Goal: Task Accomplishment & Management: Use online tool/utility

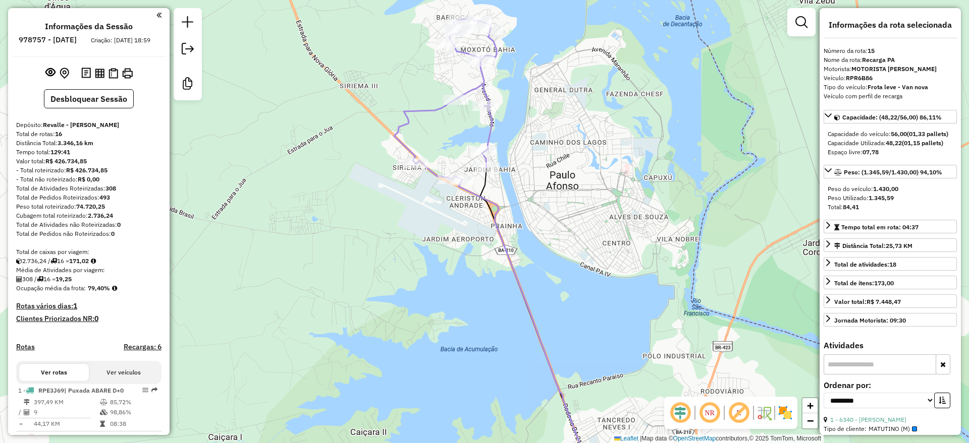
select select "**********"
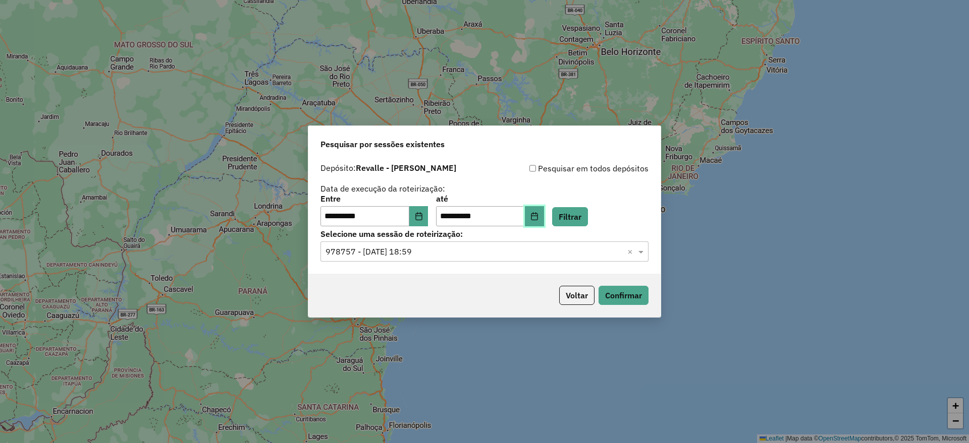
click at [538, 214] on icon "Choose Date" at bounding box center [534, 216] width 8 height 8
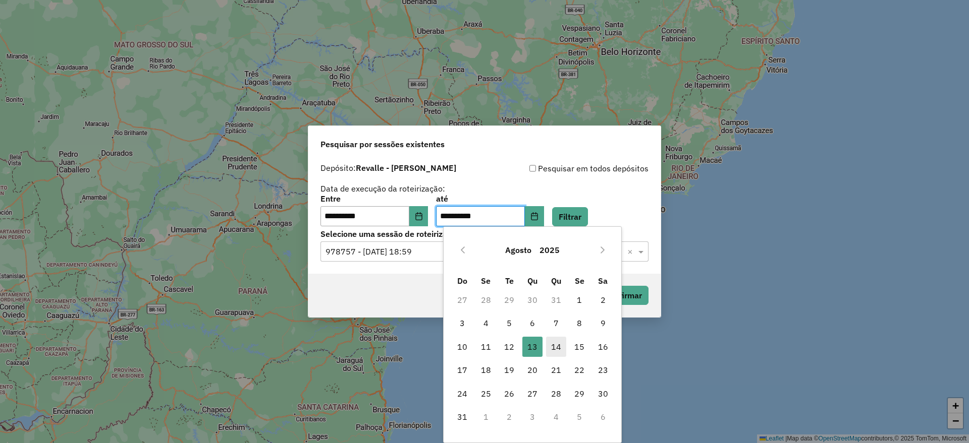
click at [552, 350] on span "14" at bounding box center [556, 347] width 20 height 20
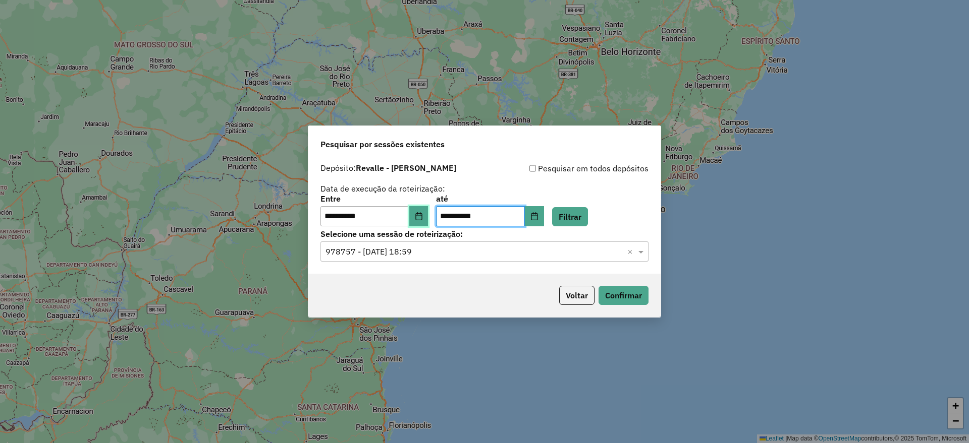
click at [428, 221] on button "Choose Date" at bounding box center [418, 216] width 19 height 20
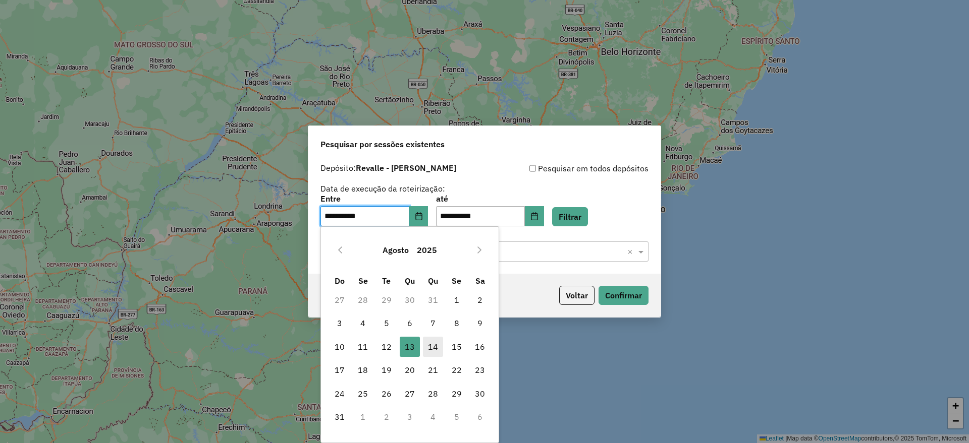
click at [435, 349] on span "14" at bounding box center [433, 347] width 20 height 20
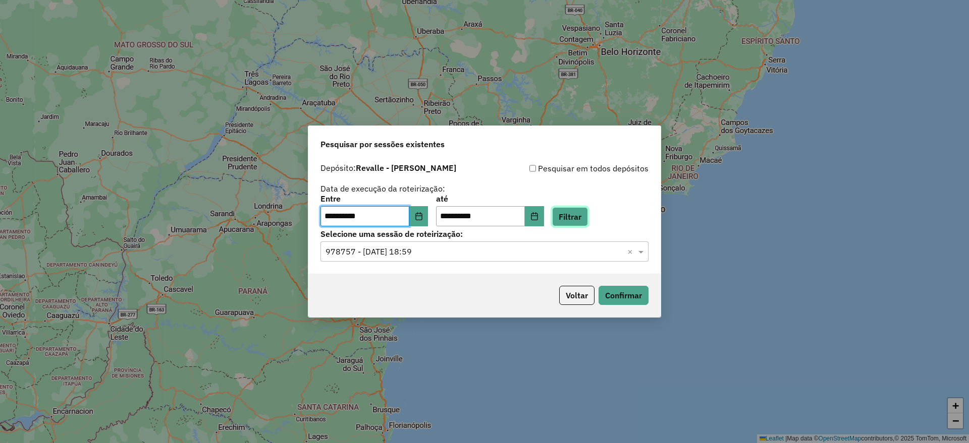
click at [588, 219] on button "Filtrar" at bounding box center [570, 216] width 36 height 19
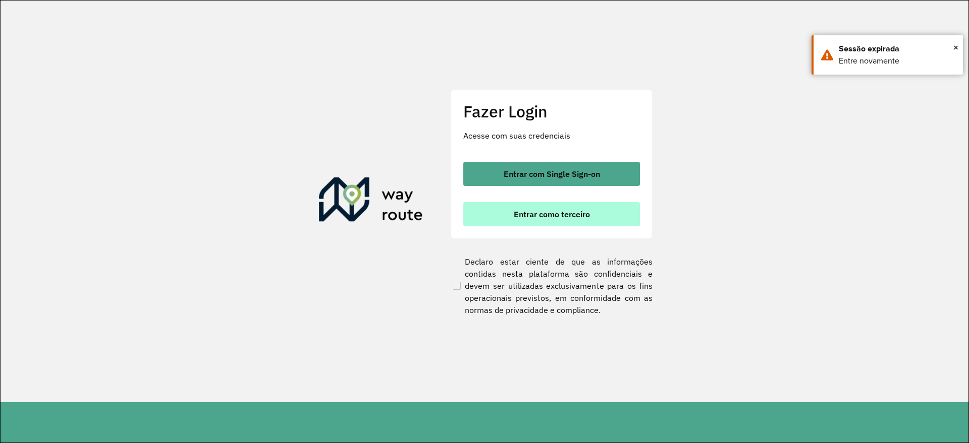
click at [575, 221] on button "Entrar como terceiro" at bounding box center [551, 214] width 177 height 24
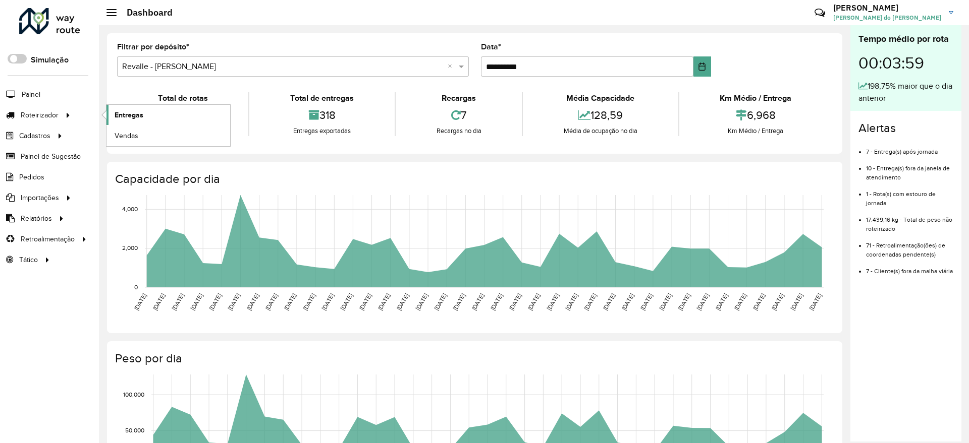
click at [134, 122] on link "Entregas" at bounding box center [168, 115] width 124 height 20
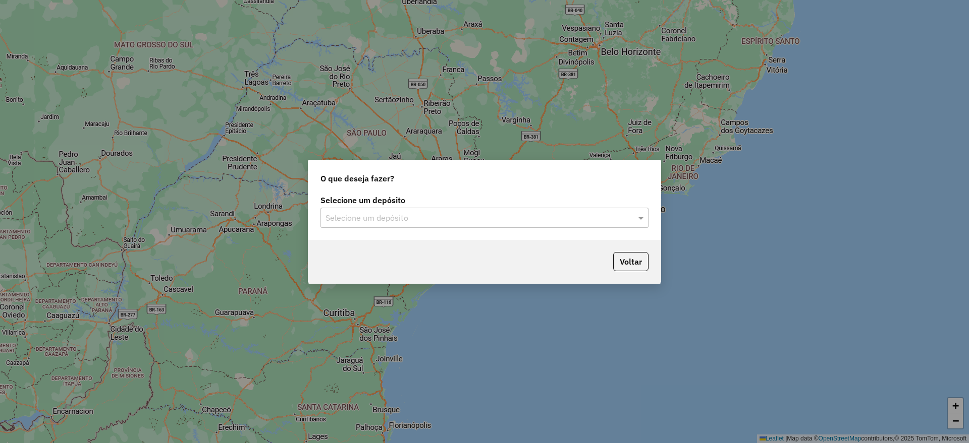
click at [417, 219] on input "text" at bounding box center [474, 218] width 298 height 12
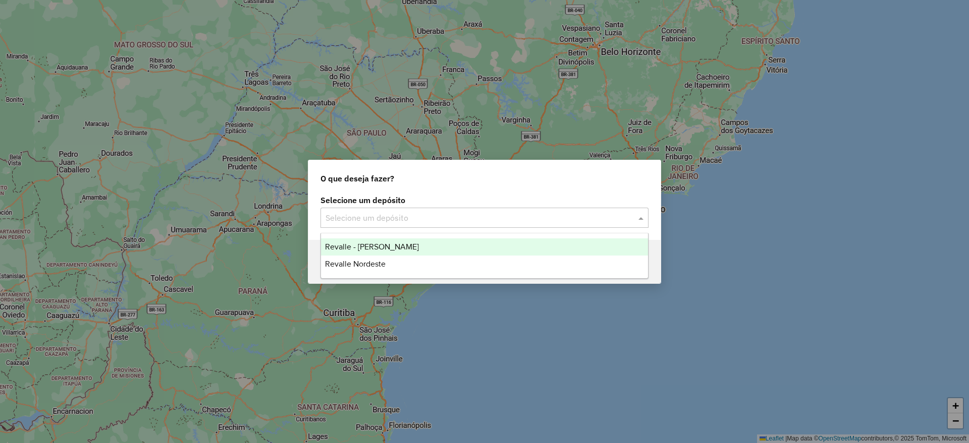
click at [417, 249] on div "Revalle - [PERSON_NAME]" at bounding box center [484, 247] width 327 height 17
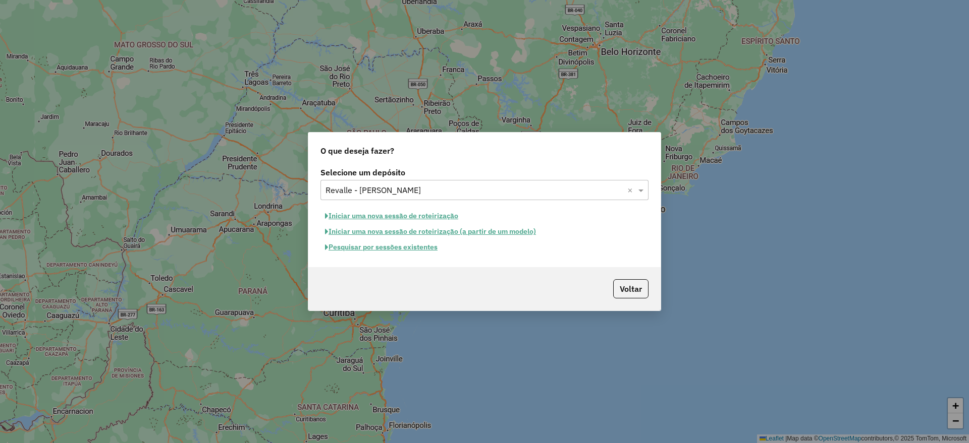
click at [424, 251] on button "Pesquisar por sessões existentes" at bounding box center [381, 248] width 122 height 16
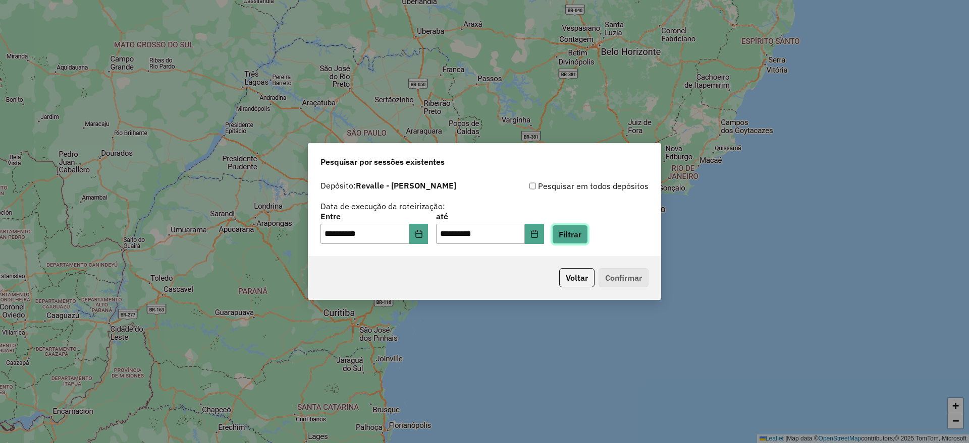
click at [586, 238] on button "Filtrar" at bounding box center [570, 234] width 36 height 19
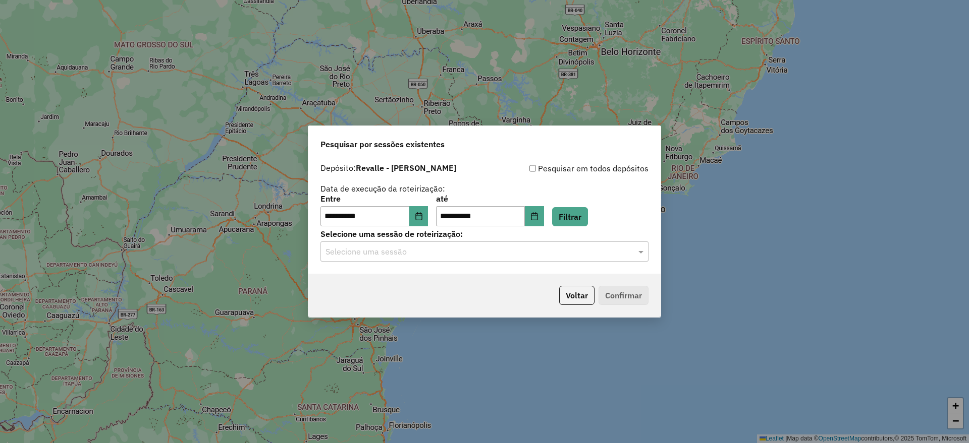
click at [587, 252] on input "text" at bounding box center [474, 252] width 298 height 12
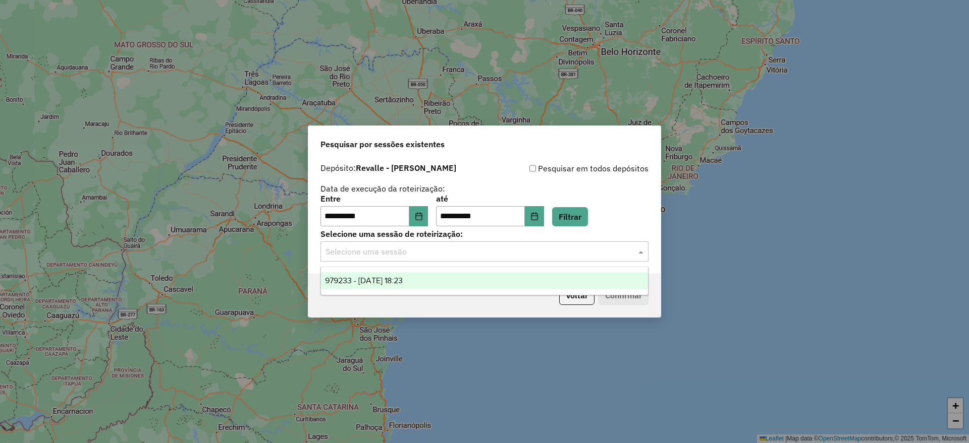
click at [555, 277] on div "979233 - 14/08/2025 18:23" at bounding box center [484, 280] width 327 height 17
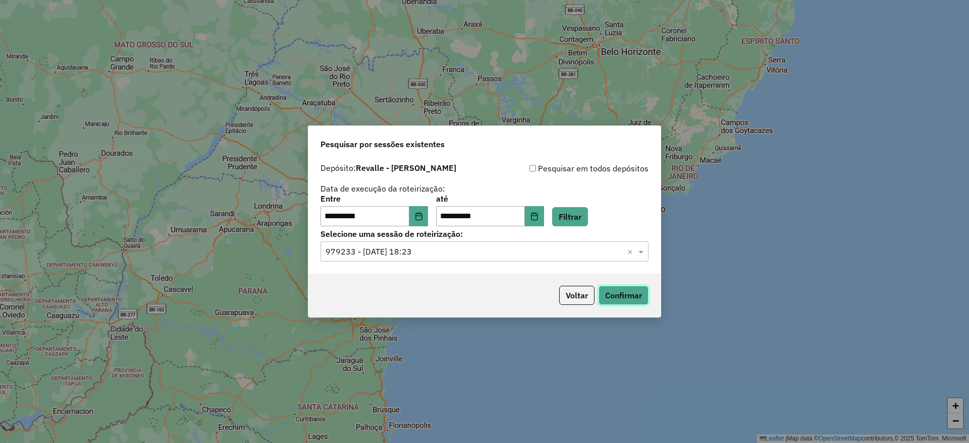
click at [616, 300] on button "Confirmar" at bounding box center [623, 295] width 50 height 19
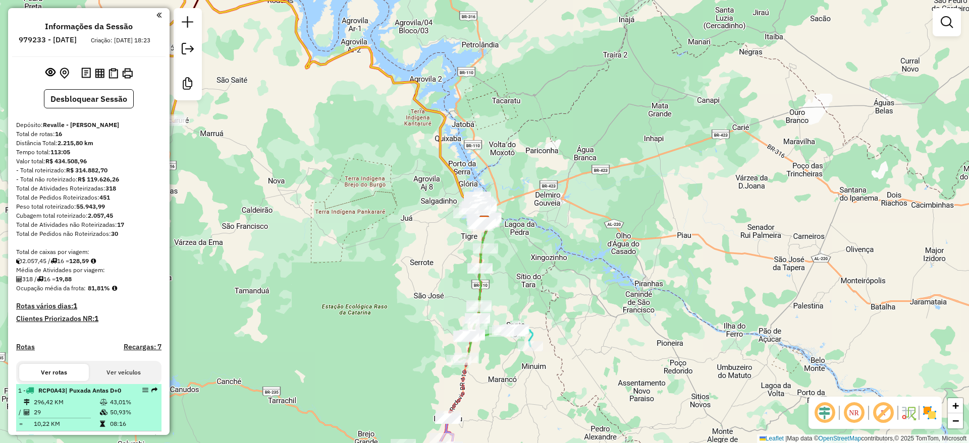
select select "**********"
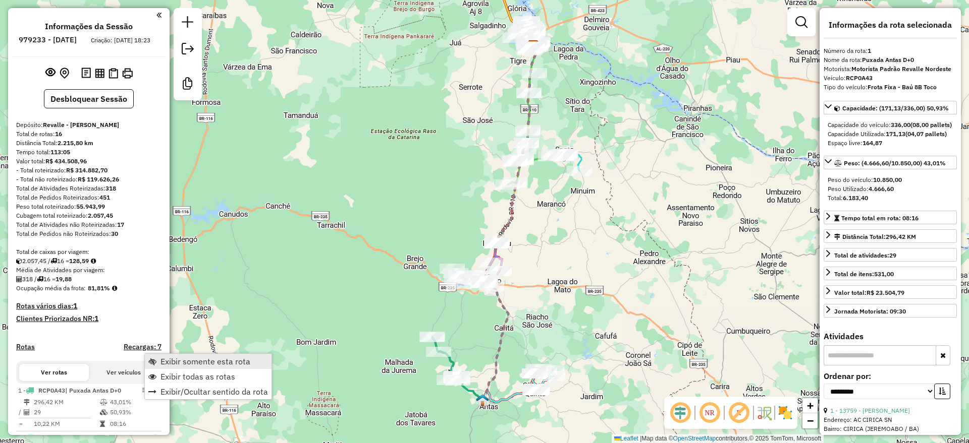
click at [215, 365] on span "Exibir somente esta rota" at bounding box center [205, 362] width 90 height 8
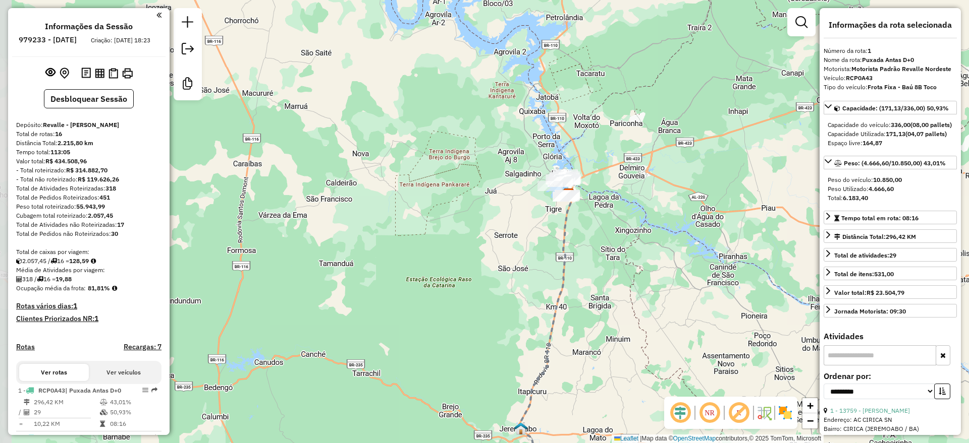
drag, startPoint x: 343, startPoint y: 121, endPoint x: 379, endPoint y: 272, distance: 155.2
click at [379, 272] on div "Janela de atendimento Grade de atendimento Capacidade Transportadoras Veículos …" at bounding box center [484, 221] width 969 height 443
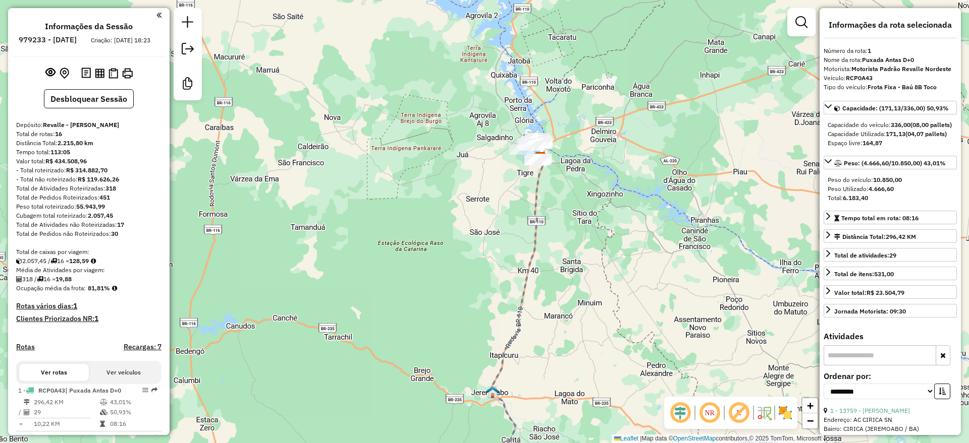
drag, startPoint x: 425, startPoint y: 267, endPoint x: 397, endPoint y: 229, distance: 48.3
click at [397, 229] on div "Janela de atendimento Grade de atendimento Capacidade Transportadoras Veículos …" at bounding box center [484, 221] width 969 height 443
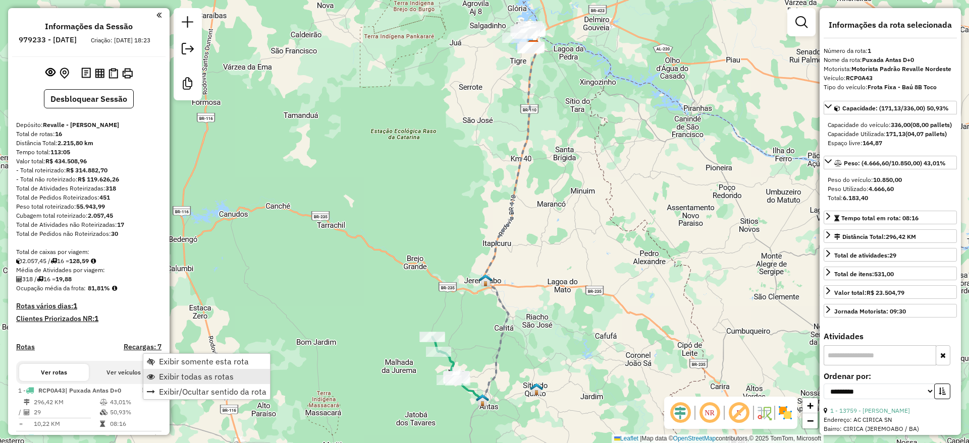
click at [186, 378] on span "Exibir todas as rotas" at bounding box center [196, 377] width 75 height 8
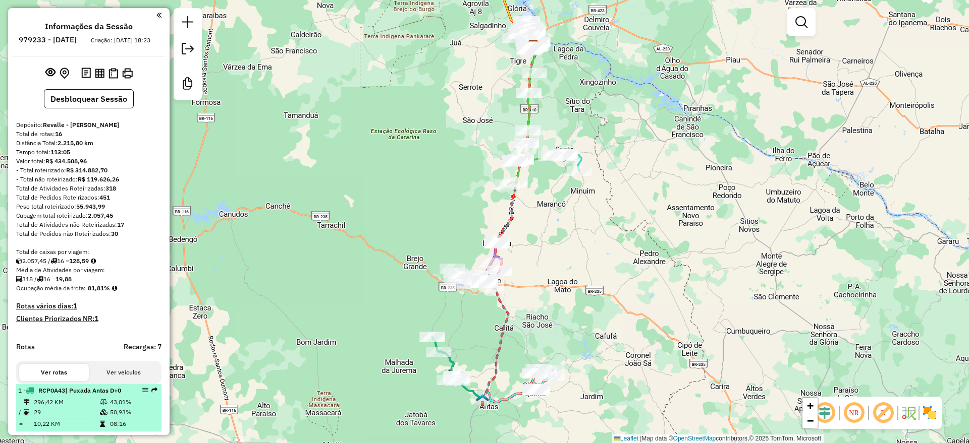
select select "**********"
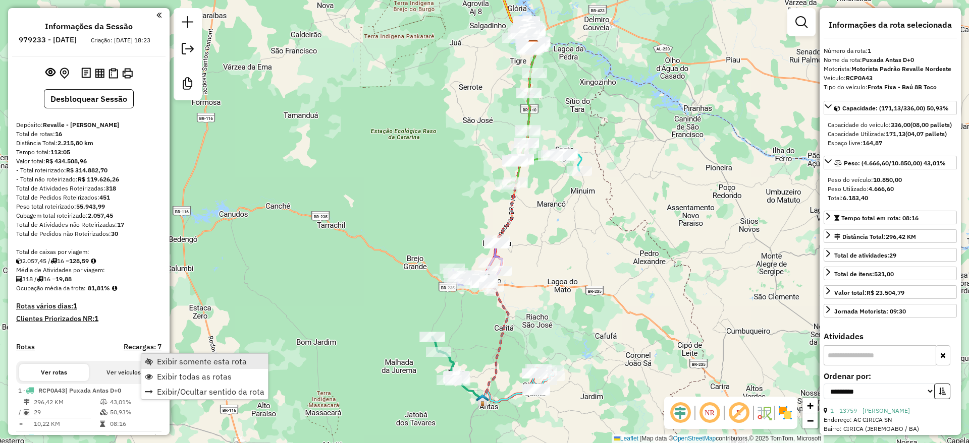
click at [205, 361] on span "Exibir somente esta rota" at bounding box center [202, 362] width 90 height 8
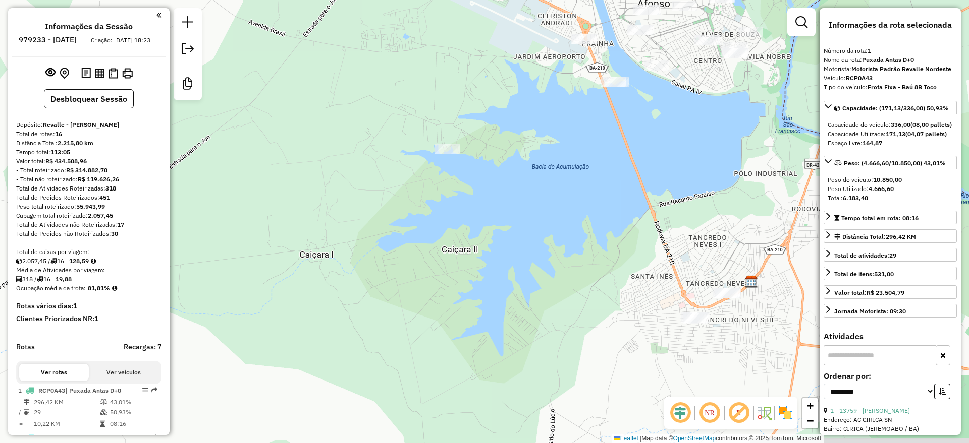
drag, startPoint x: 624, startPoint y: 59, endPoint x: 328, endPoint y: 445, distance: 486.5
click at [328, 443] on html "Aguarde... Pop-up bloqueado! Seu navegador bloqueou automáticamente a abertura …" at bounding box center [484, 221] width 969 height 443
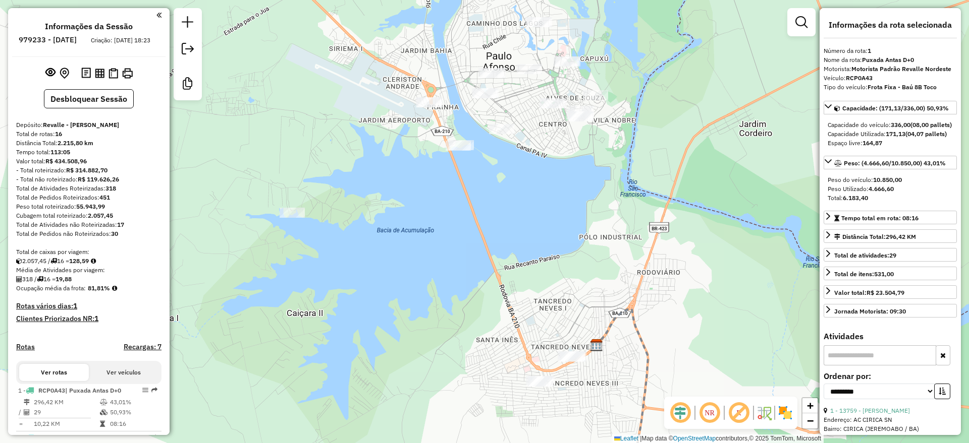
drag, startPoint x: 562, startPoint y: 180, endPoint x: 407, endPoint y: 244, distance: 167.6
click at [407, 244] on div "Janela de atendimento Grade de atendimento Capacidade Transportadoras Veículos …" at bounding box center [484, 221] width 969 height 443
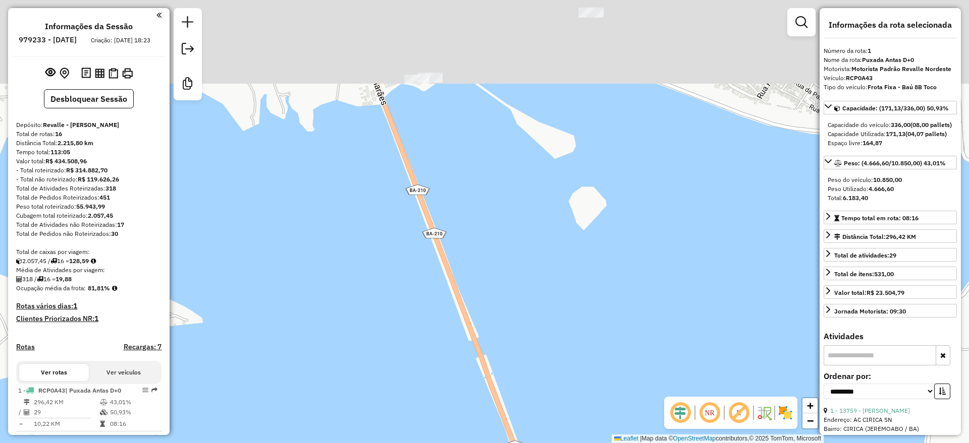
drag, startPoint x: 545, startPoint y: 257, endPoint x: 530, endPoint y: 312, distance: 57.2
click at [535, 316] on div "Janela de atendimento Grade de atendimento Capacidade Transportadoras Veículos …" at bounding box center [484, 221] width 969 height 443
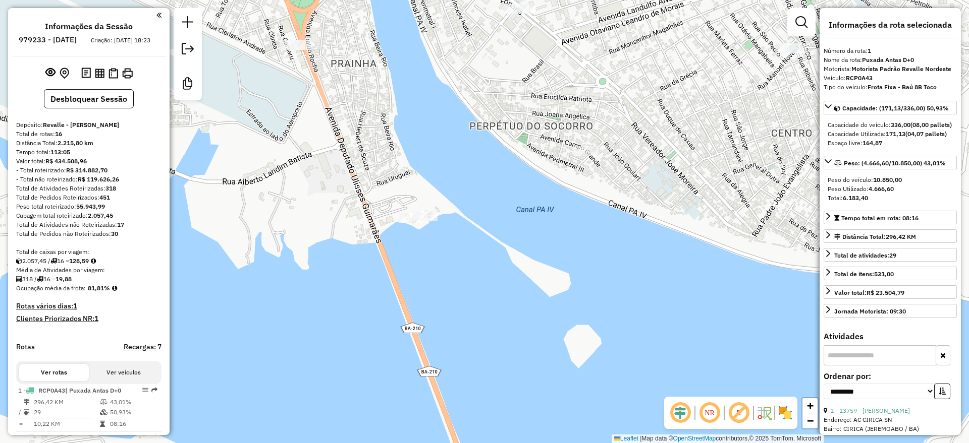
drag, startPoint x: 491, startPoint y: 256, endPoint x: 502, endPoint y: 306, distance: 51.0
click at [505, 311] on div "Janela de atendimento Grade de atendimento Capacidade Transportadoras Veículos …" at bounding box center [484, 221] width 969 height 443
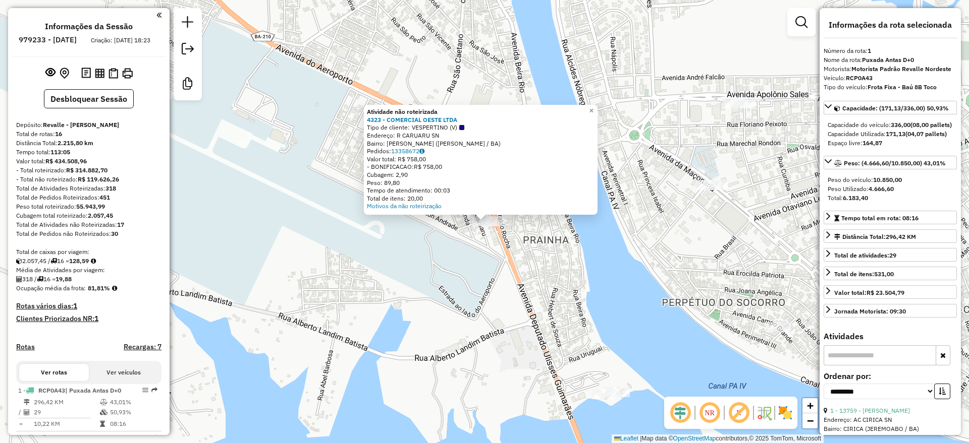
click at [642, 312] on div "Atividade não roteirizada 4323 - COMERCIAL OESTE LTDA Tipo de cliente: VESPERTI…" at bounding box center [484, 221] width 969 height 443
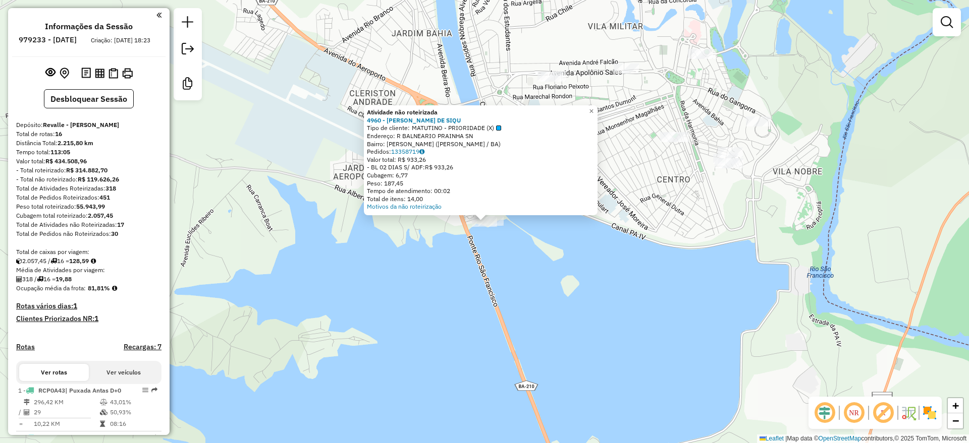
click at [634, 349] on div "Atividade não roteirizada 4960 - [PERSON_NAME] DE SIQU Tipo de cliente: MATUTIN…" at bounding box center [484, 221] width 969 height 443
click at [510, 257] on div "Atividade não roteirizada 4960 - [PERSON_NAME] DE SIQU Tipo de cliente: MATUTIN…" at bounding box center [484, 221] width 969 height 443
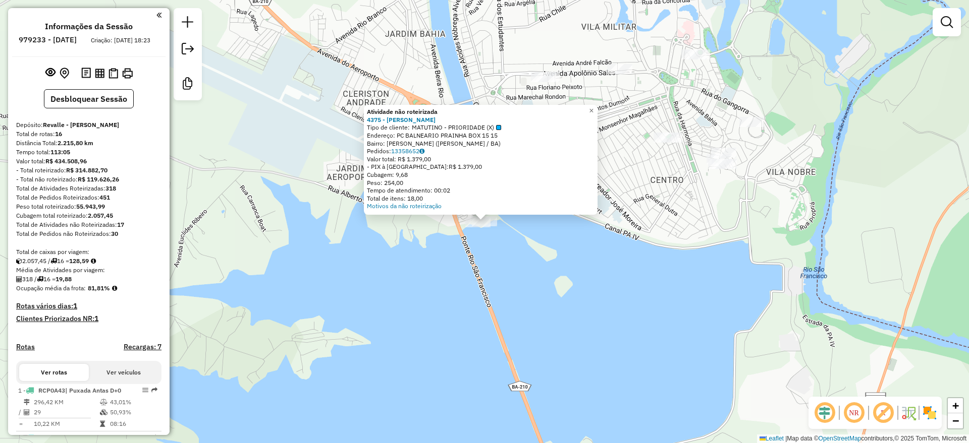
click at [600, 282] on div "Atividade não roteirizada 4375 - CATIA [PERSON_NAME] Tipo de cliente: MATUTINO …" at bounding box center [484, 221] width 969 height 443
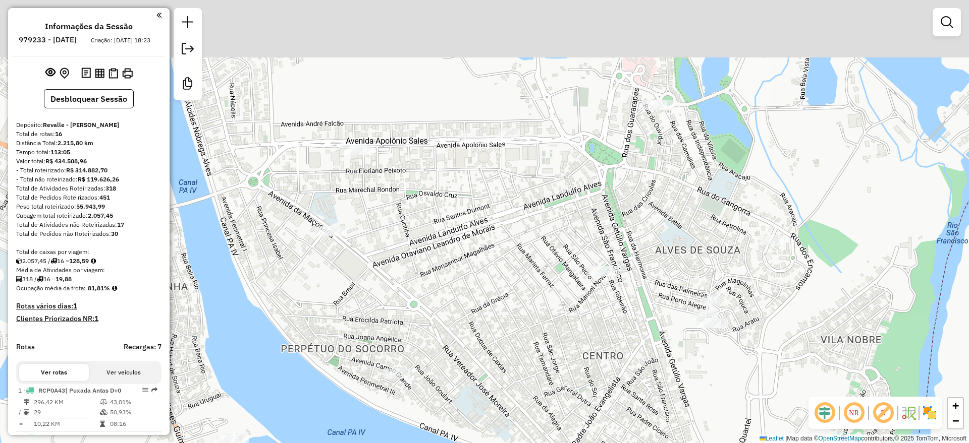
drag, startPoint x: 729, startPoint y: 58, endPoint x: 683, endPoint y: 128, distance: 83.5
click at [683, 128] on div "Janela de atendimento Grade de atendimento Capacidade Transportadoras Veículos …" at bounding box center [484, 221] width 969 height 443
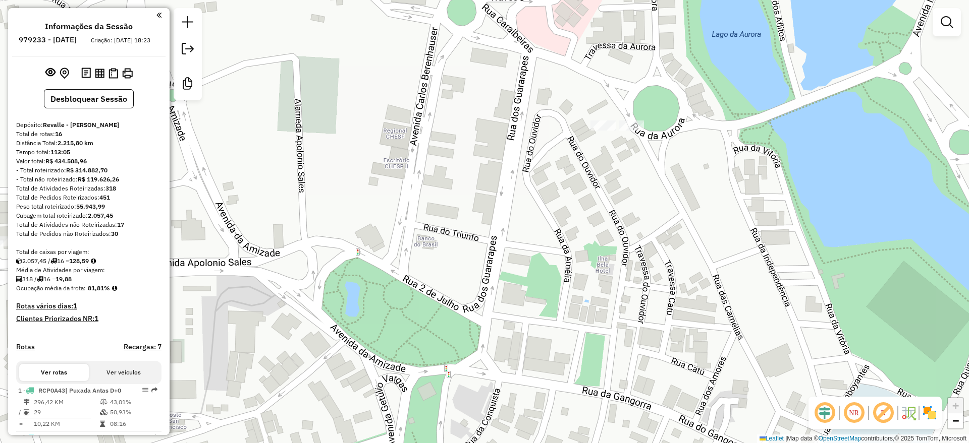
drag, startPoint x: 646, startPoint y: 105, endPoint x: 673, endPoint y: 156, distance: 57.8
click at [673, 156] on div "Janela de atendimento Grade de atendimento Capacidade Transportadoras Veículos …" at bounding box center [484, 221] width 969 height 443
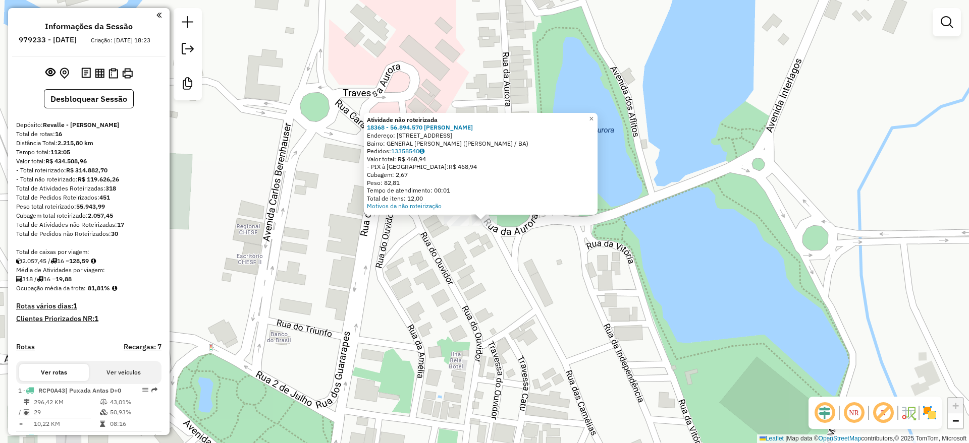
click at [630, 129] on div "Atividade não roteirizada 18368 - 56.894.570 [PERSON_NAME]: R DAS CAMELIAS 36 B…" at bounding box center [484, 221] width 969 height 443
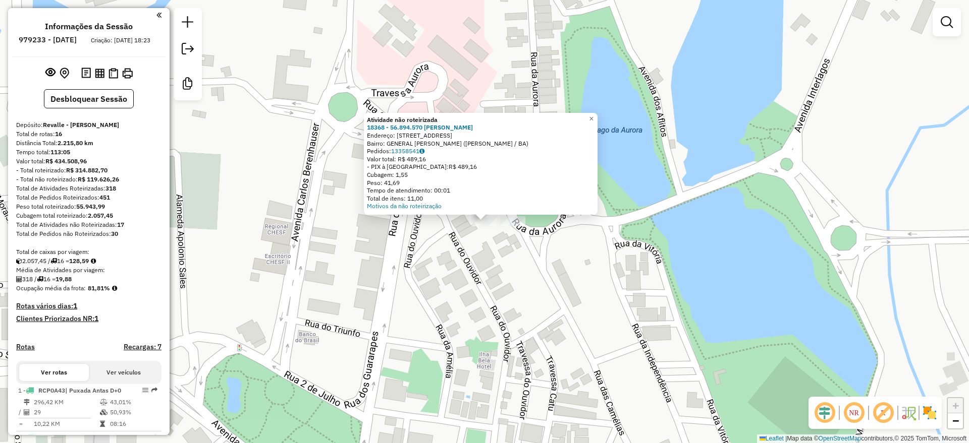
click at [539, 242] on div "Atividade não roteirizada 18368 - 56.894.570 [PERSON_NAME]: R DAS CAMELIAS 36 B…" at bounding box center [484, 221] width 969 height 443
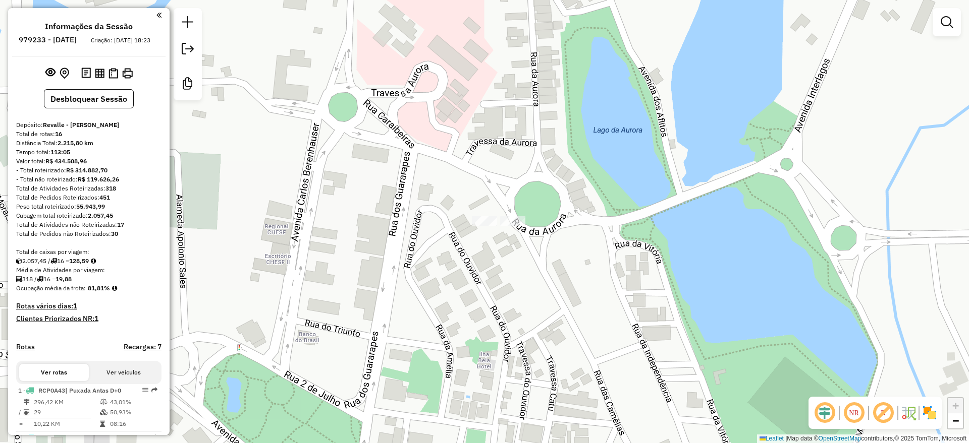
click at [520, 229] on div "Janela de atendimento Grade de atendimento Capacidade Transportadoras Veículos …" at bounding box center [484, 221] width 969 height 443
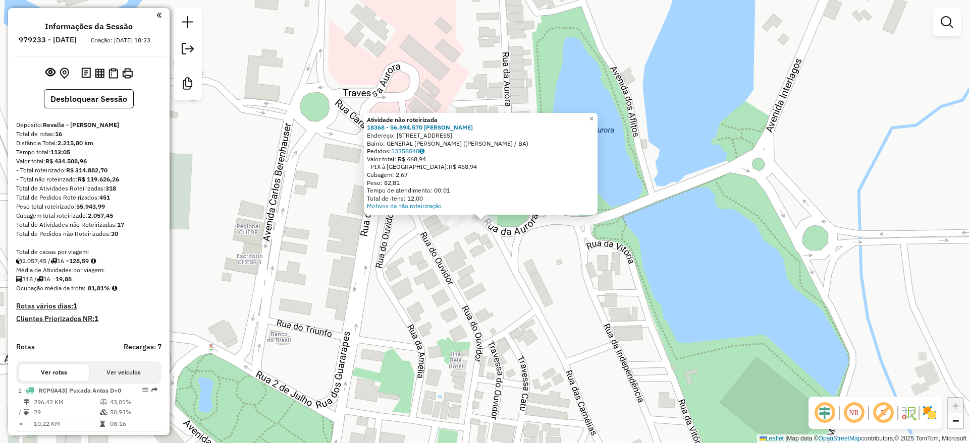
click at [626, 265] on div "Atividade não roteirizada 18368 - 56.894.570 [PERSON_NAME]: R DAS CAMELIAS 36 B…" at bounding box center [484, 221] width 969 height 443
